Goal: Task Accomplishment & Management: Complete application form

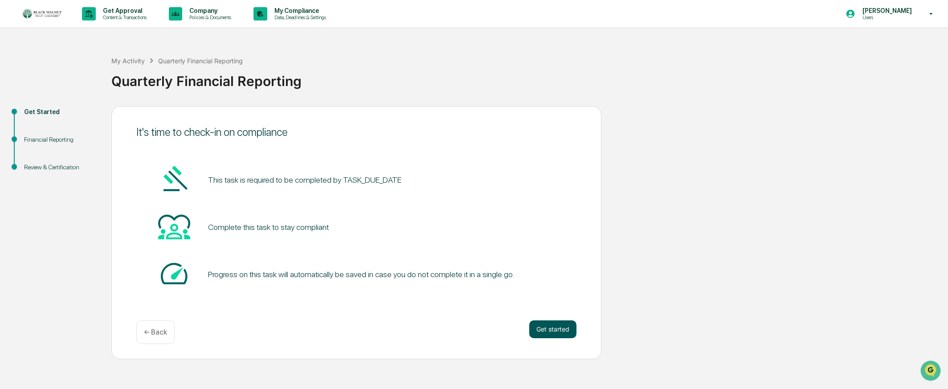
click at [550, 329] on button "Get started" at bounding box center [552, 329] width 47 height 18
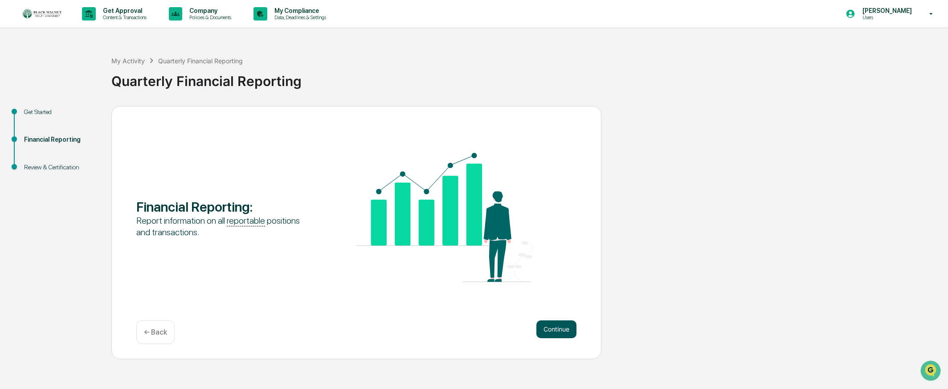
click at [565, 331] on button "Continue" at bounding box center [556, 329] width 40 height 18
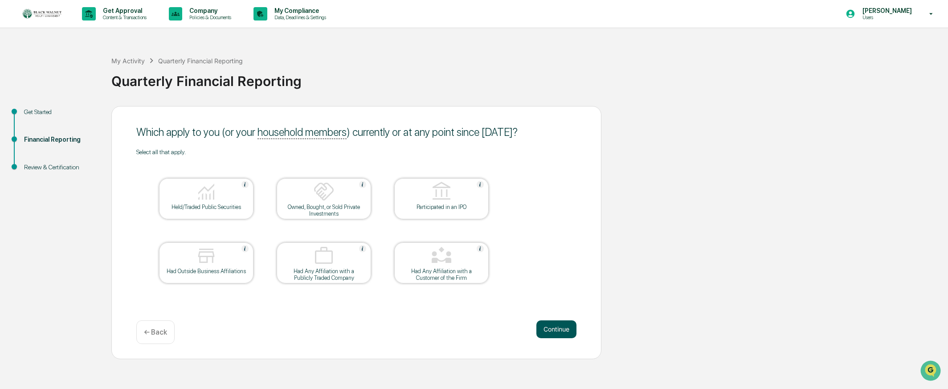
click at [570, 331] on button "Continue" at bounding box center [556, 329] width 40 height 18
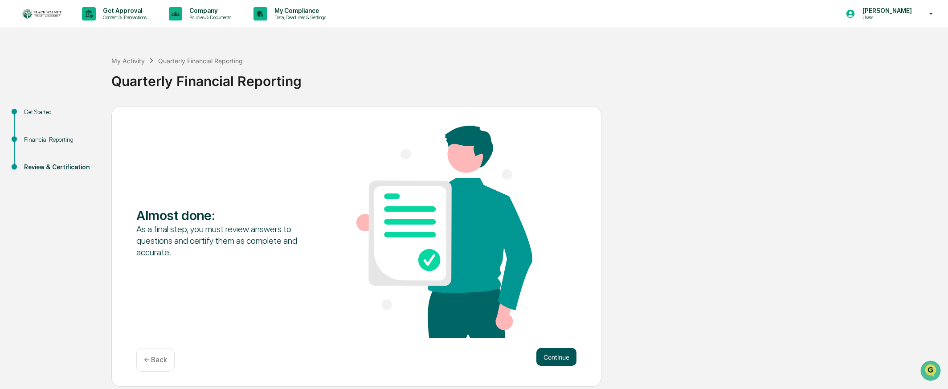
click at [558, 353] on button "Continue" at bounding box center [556, 357] width 40 height 18
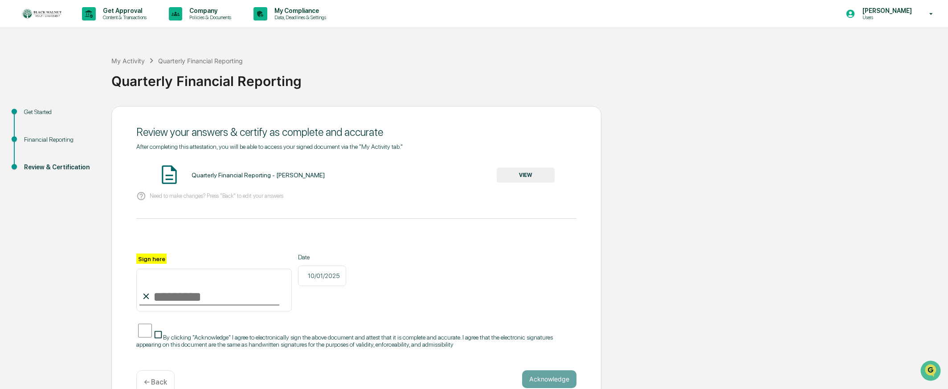
click at [183, 298] on input "Sign here" at bounding box center [213, 290] width 155 height 43
type input "**********"
click at [548, 373] on button "Acknowledge" at bounding box center [549, 379] width 54 height 18
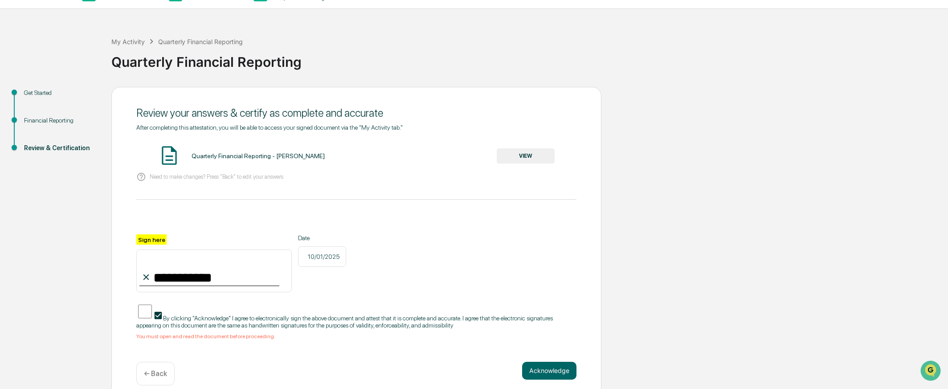
scroll to position [22, 0]
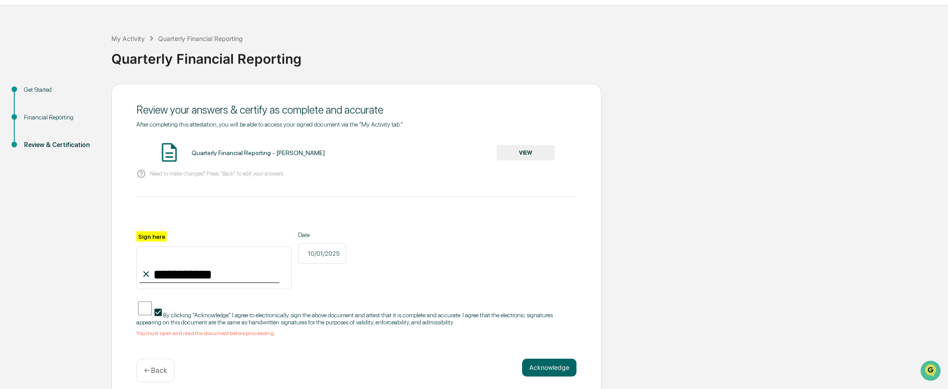
click at [231, 155] on div "Quarterly Financial Reporting - [PERSON_NAME]" at bounding box center [257, 152] width 133 height 7
click at [232, 151] on div "Quarterly Financial Reporting - [PERSON_NAME]" at bounding box center [257, 152] width 133 height 7
drag, startPoint x: 234, startPoint y: 151, endPoint x: 146, endPoint y: 245, distance: 129.5
click at [234, 151] on div "Quarterly Financial Reporting - [PERSON_NAME]" at bounding box center [257, 152] width 133 height 7
click at [225, 155] on div "Quarterly Financial Reporting - [PERSON_NAME]" at bounding box center [257, 152] width 133 height 7
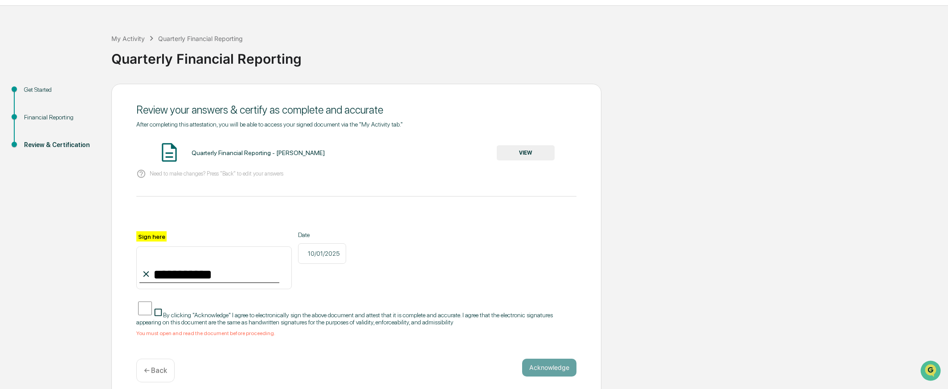
click at [535, 153] on button "VIEW" at bounding box center [526, 152] width 58 height 15
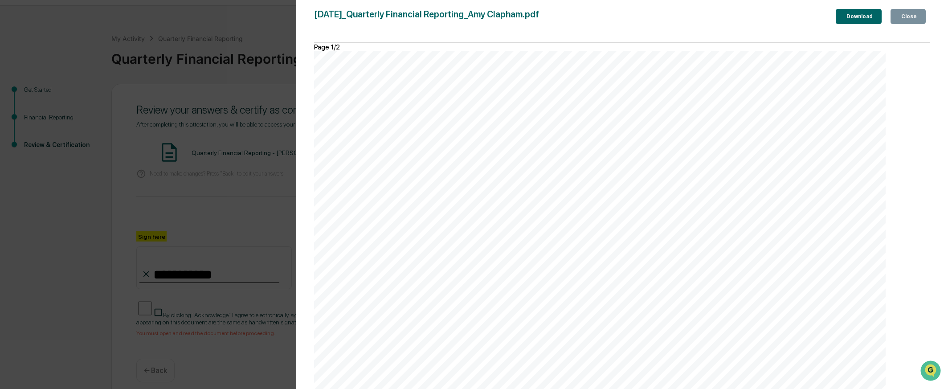
scroll to position [889, 0]
click at [905, 19] on div "Close" at bounding box center [907, 16] width 17 height 6
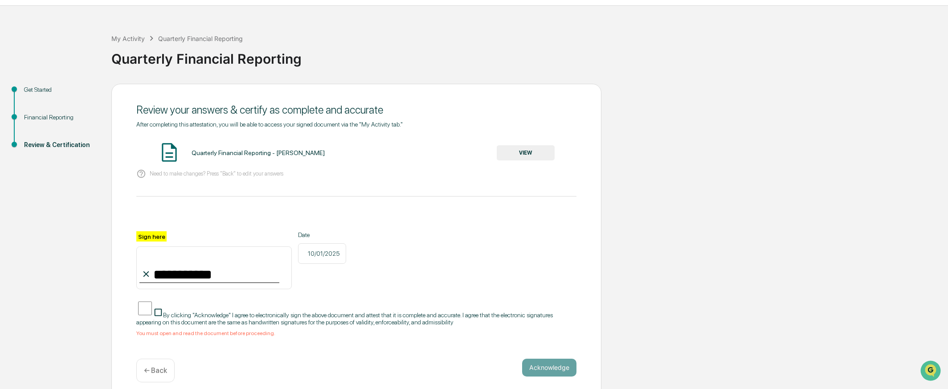
click at [161, 368] on div "← Back" at bounding box center [155, 370] width 38 height 24
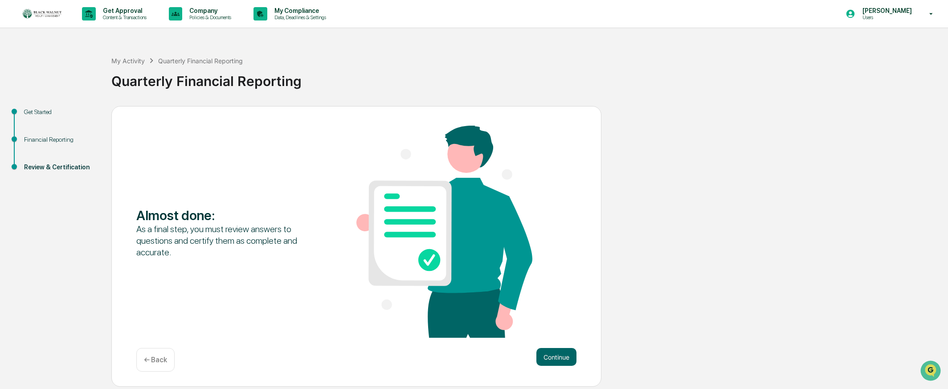
scroll to position [0, 0]
click at [150, 358] on p "← Back" at bounding box center [155, 359] width 23 height 8
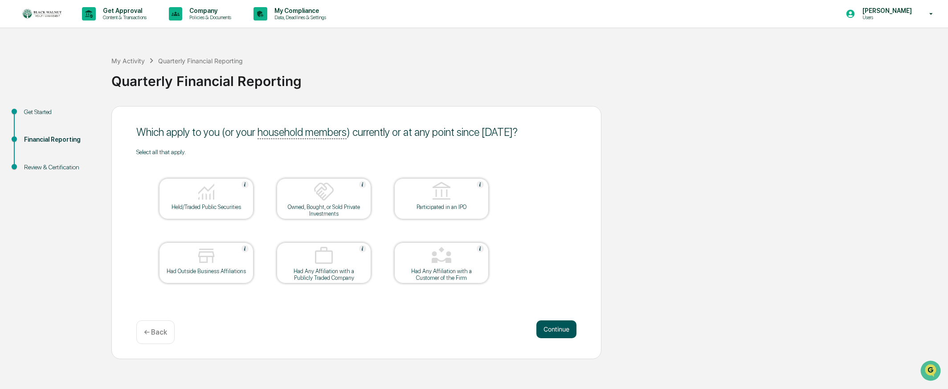
click at [556, 333] on button "Continue" at bounding box center [556, 329] width 40 height 18
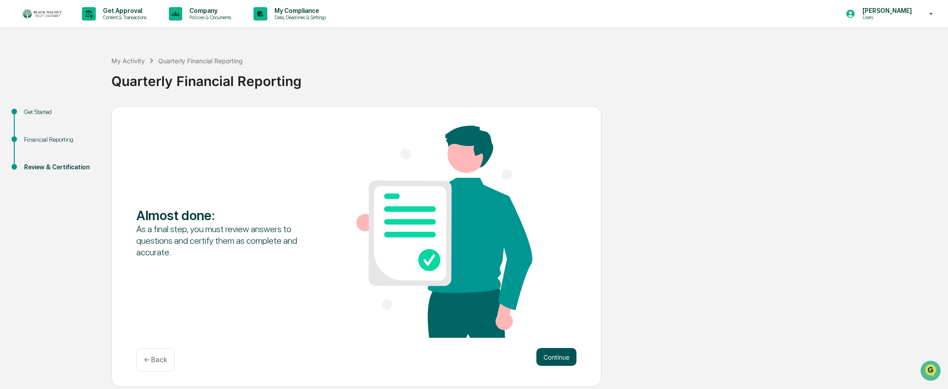
click at [569, 356] on button "Continue" at bounding box center [556, 357] width 40 height 18
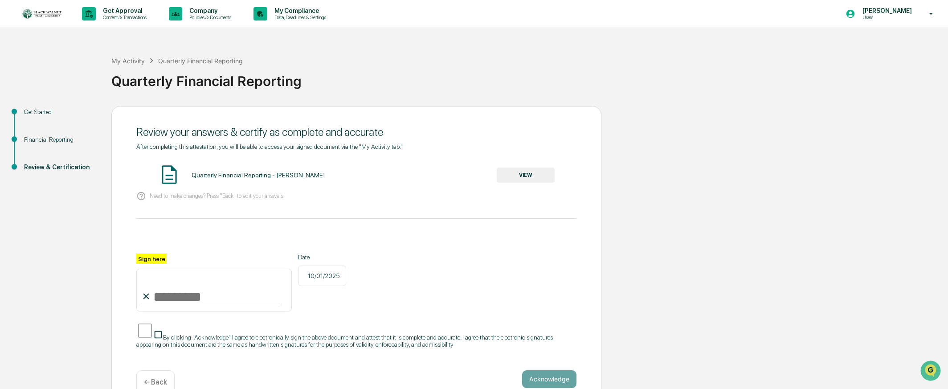
click at [522, 175] on button "VIEW" at bounding box center [526, 174] width 58 height 15
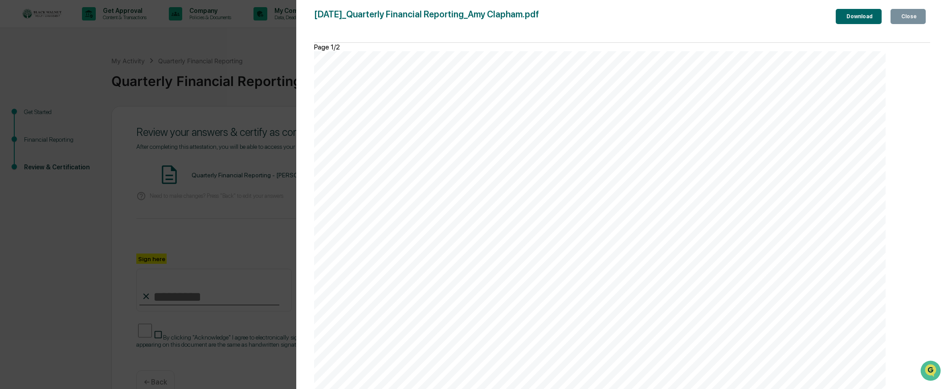
click at [905, 18] on div "Close" at bounding box center [907, 16] width 17 height 6
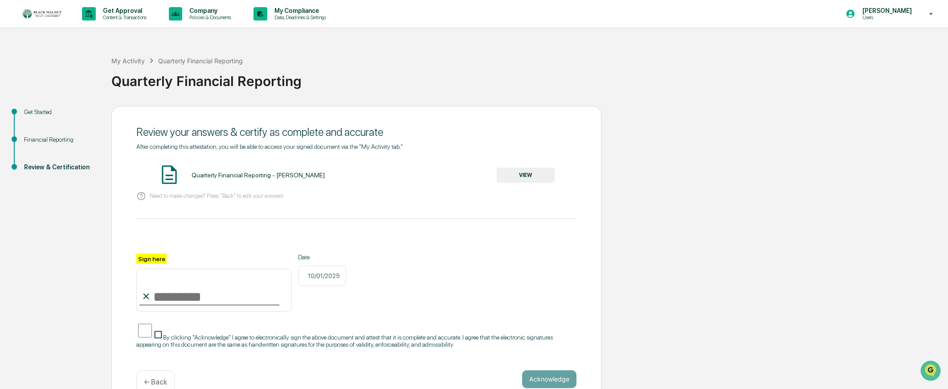
scroll to position [11, 0]
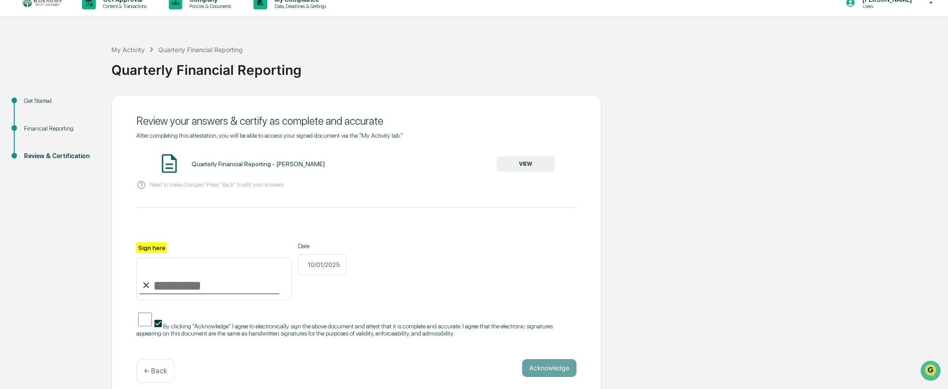
click at [229, 280] on input "Sign here" at bounding box center [213, 278] width 155 height 43
type input "**********"
click at [540, 362] on button "Acknowledge" at bounding box center [549, 368] width 54 height 18
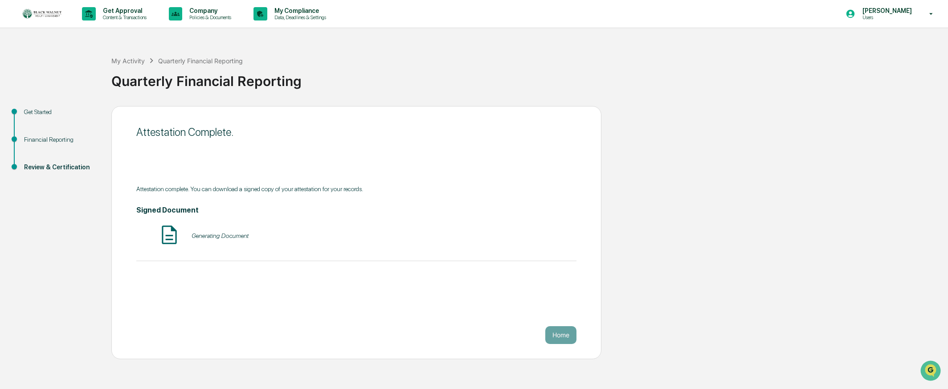
scroll to position [0, 0]
click at [562, 337] on button "Home" at bounding box center [560, 335] width 31 height 18
